Goal: Task Accomplishment & Management: Manage account settings

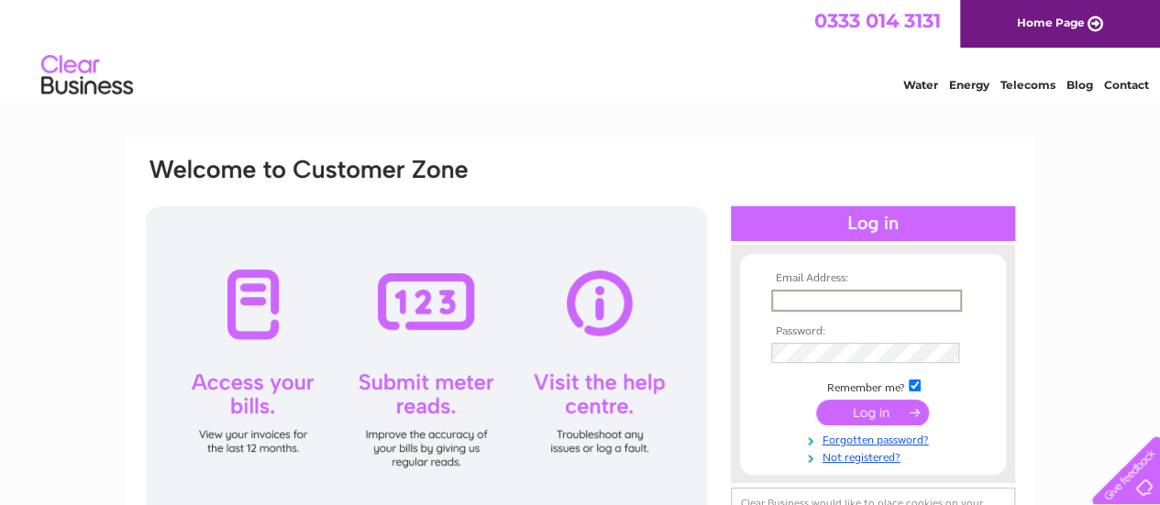
click at [815, 303] on input "text" at bounding box center [866, 301] width 191 height 22
type input "gill.partridge4949@gmail.com"
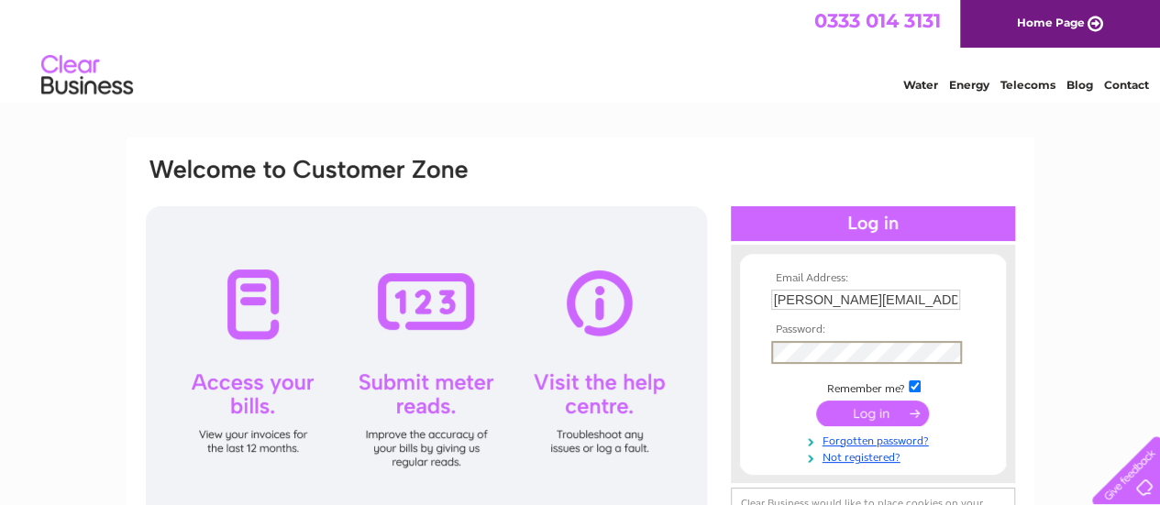
click at [886, 412] on input "submit" at bounding box center [872, 414] width 113 height 26
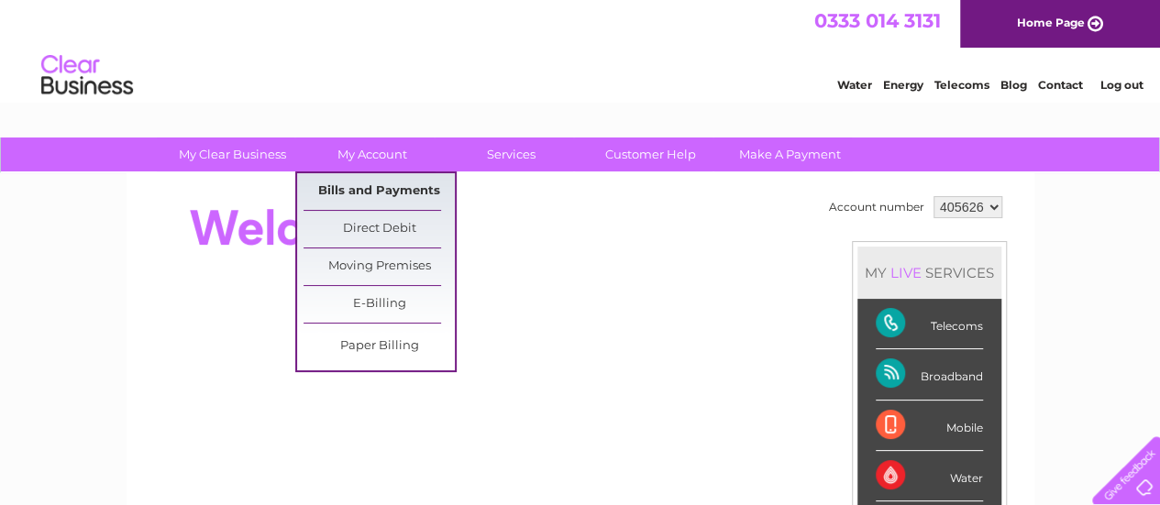
click at [387, 192] on link "Bills and Payments" at bounding box center [378, 191] width 151 height 37
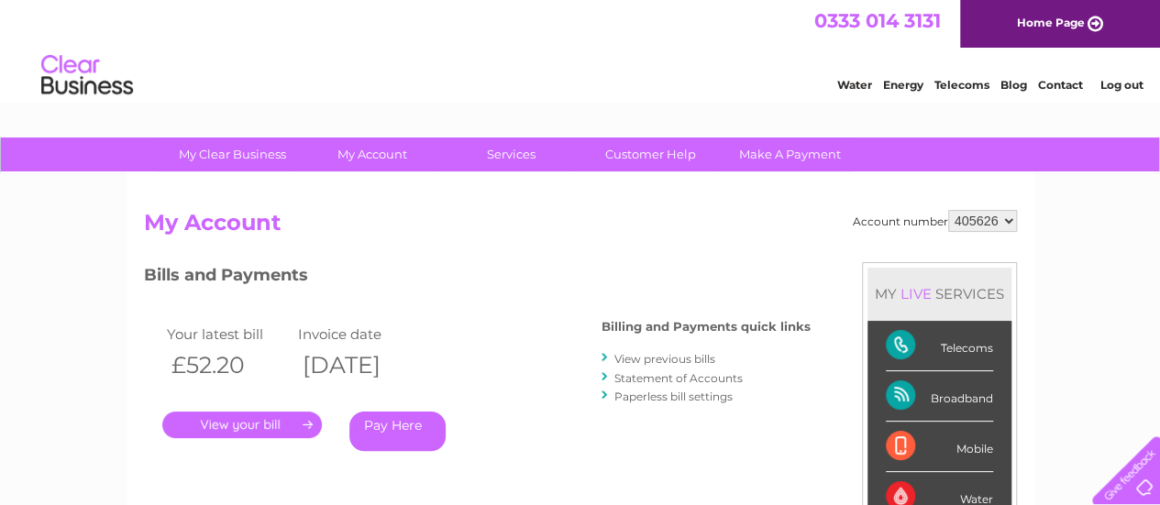
click at [255, 421] on link "." at bounding box center [242, 425] width 160 height 27
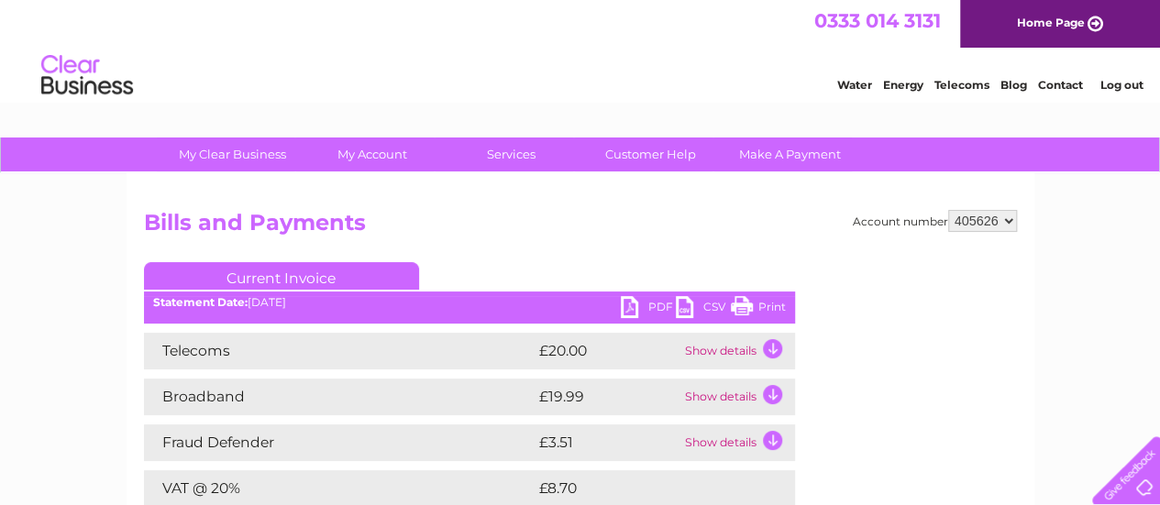
click at [746, 303] on link "Print" at bounding box center [758, 309] width 55 height 27
click at [750, 299] on link "Print" at bounding box center [758, 309] width 55 height 27
click at [744, 303] on link "Print" at bounding box center [758, 309] width 55 height 27
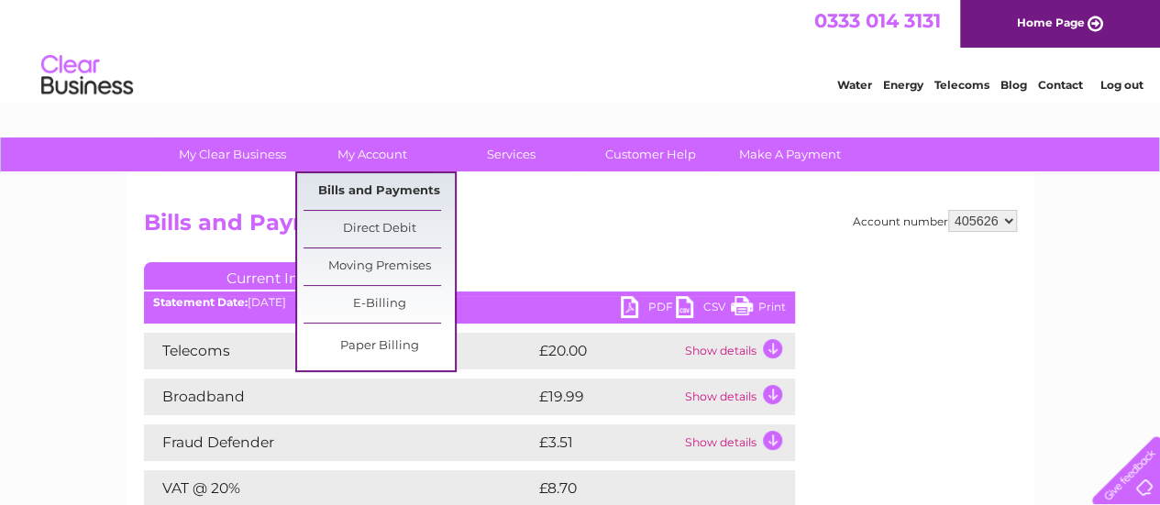
click at [378, 189] on link "Bills and Payments" at bounding box center [378, 191] width 151 height 37
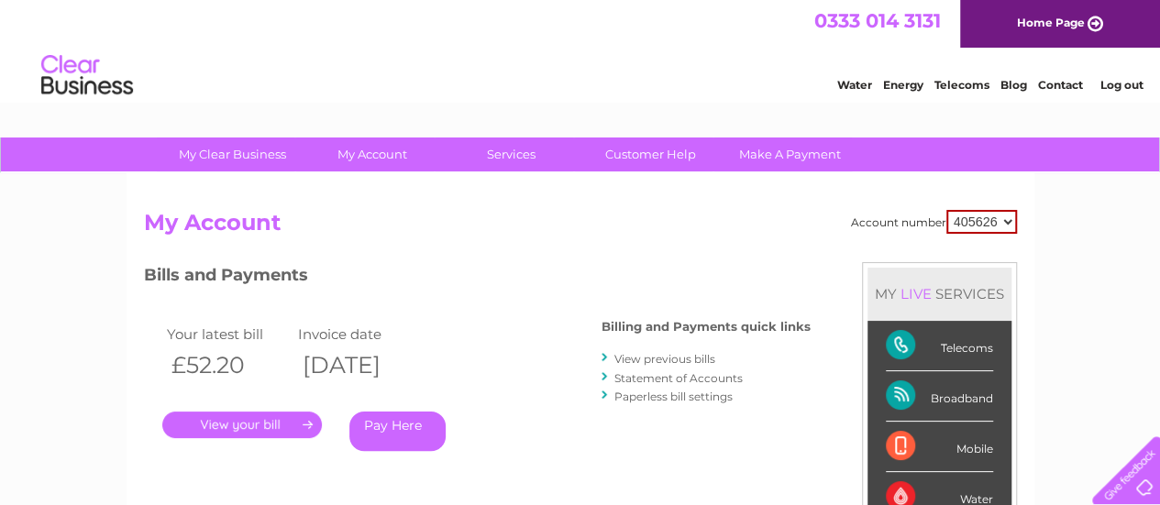
click at [669, 358] on link "View previous bills" at bounding box center [664, 359] width 101 height 14
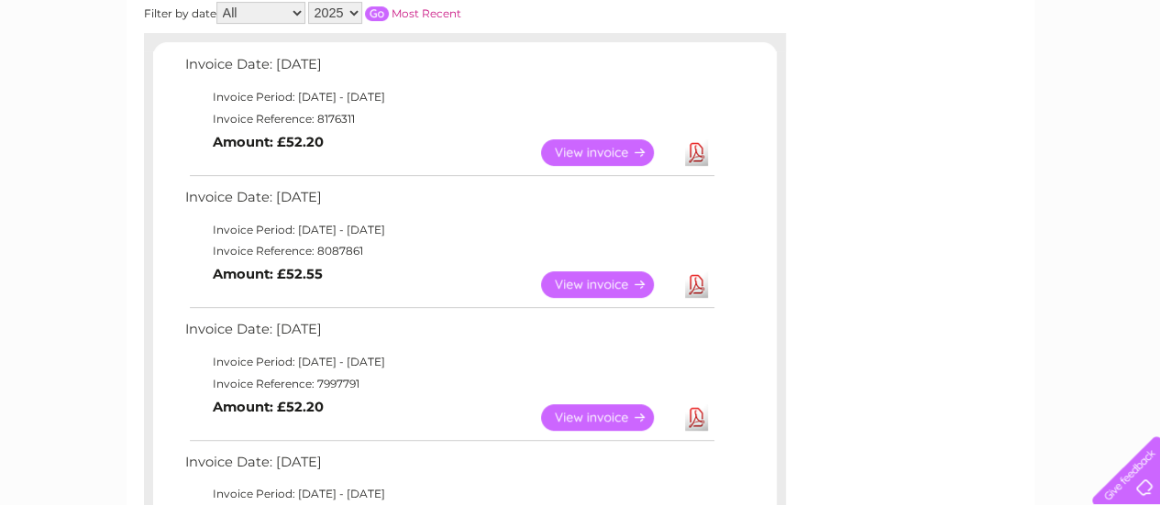
scroll to position [297, 0]
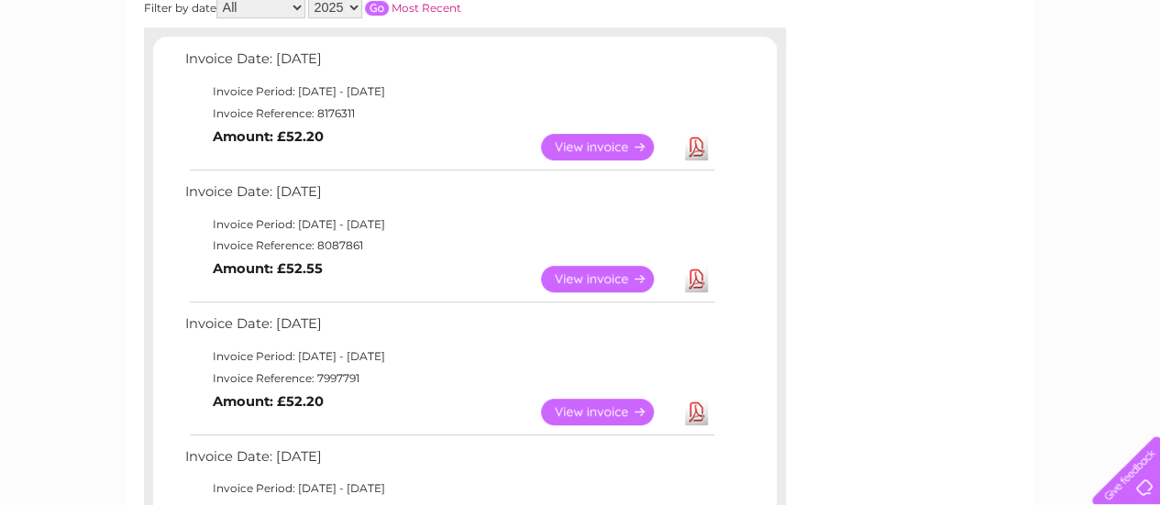
click at [607, 283] on link "View" at bounding box center [608, 279] width 135 height 27
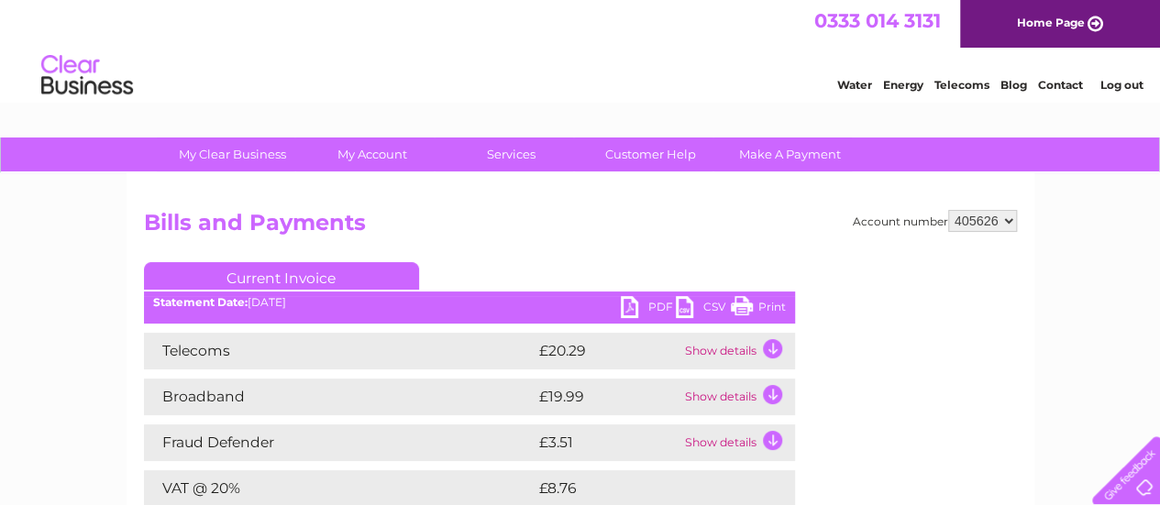
click at [737, 298] on link "Print" at bounding box center [758, 309] width 55 height 27
